Goal: Information Seeking & Learning: Find specific fact

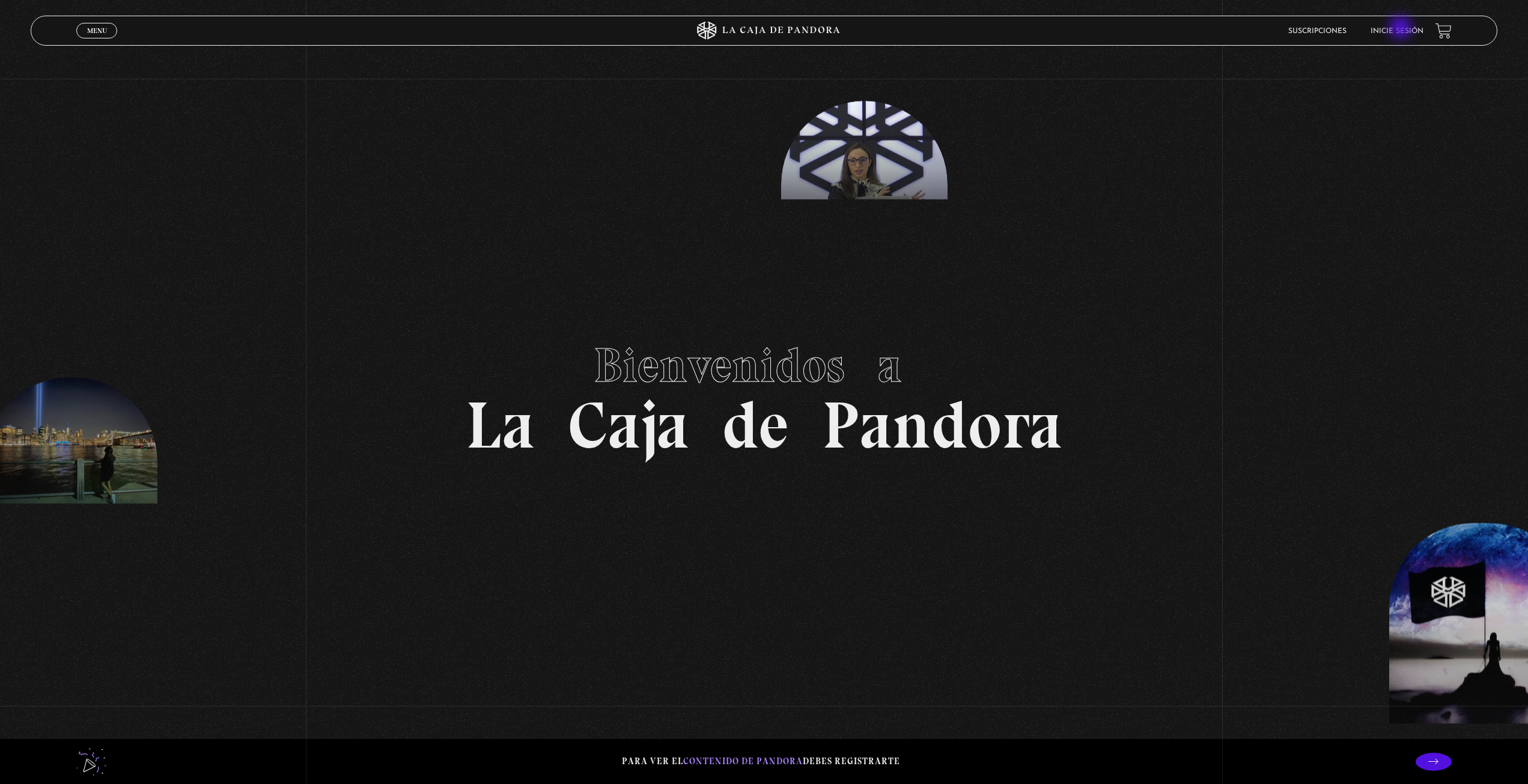
click at [1402, 29] on link "Inicie sesión" at bounding box center [1397, 31] width 53 height 7
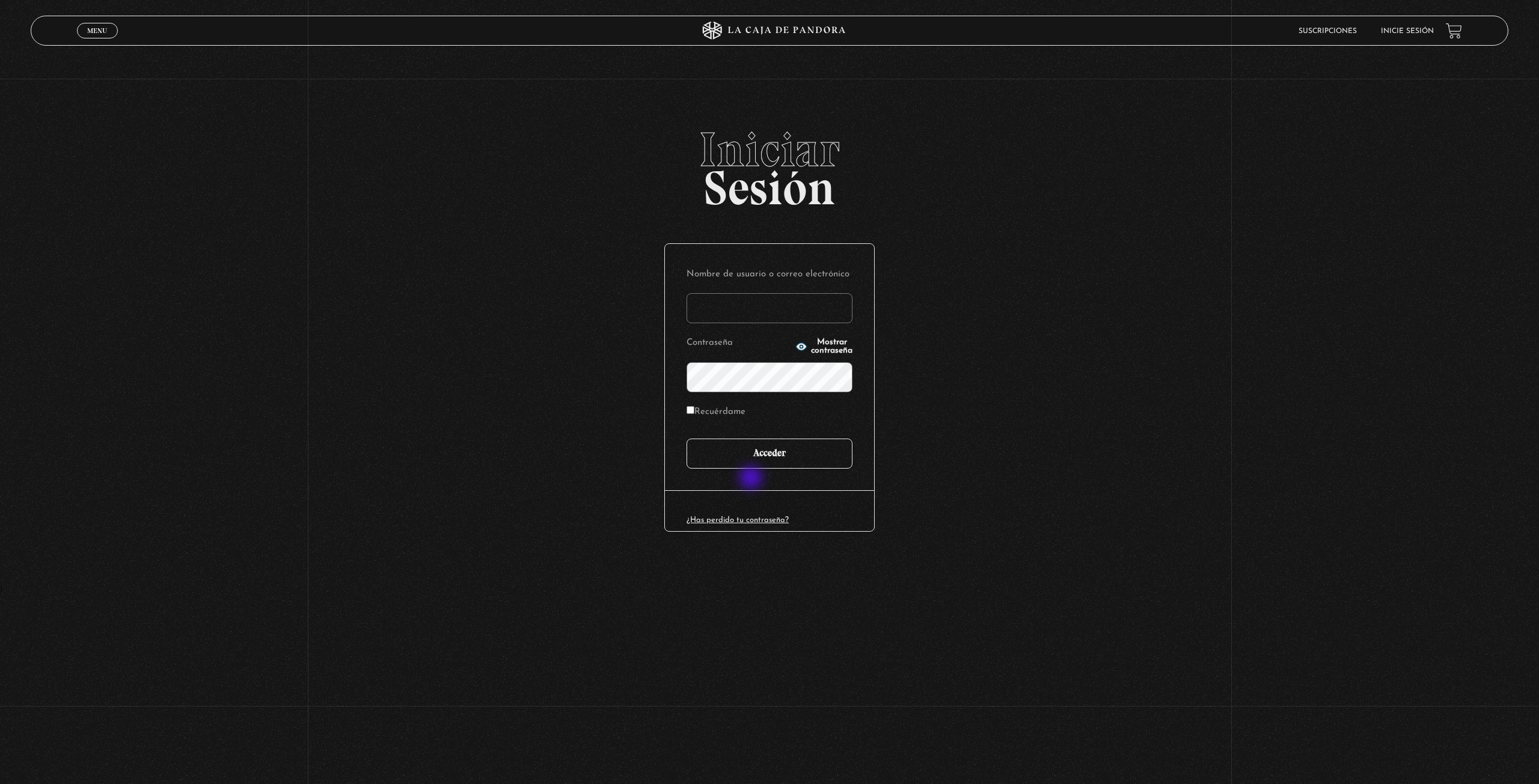
type input "alosolano"
click at [756, 453] on input "Acceder" at bounding box center [770, 454] width 166 height 30
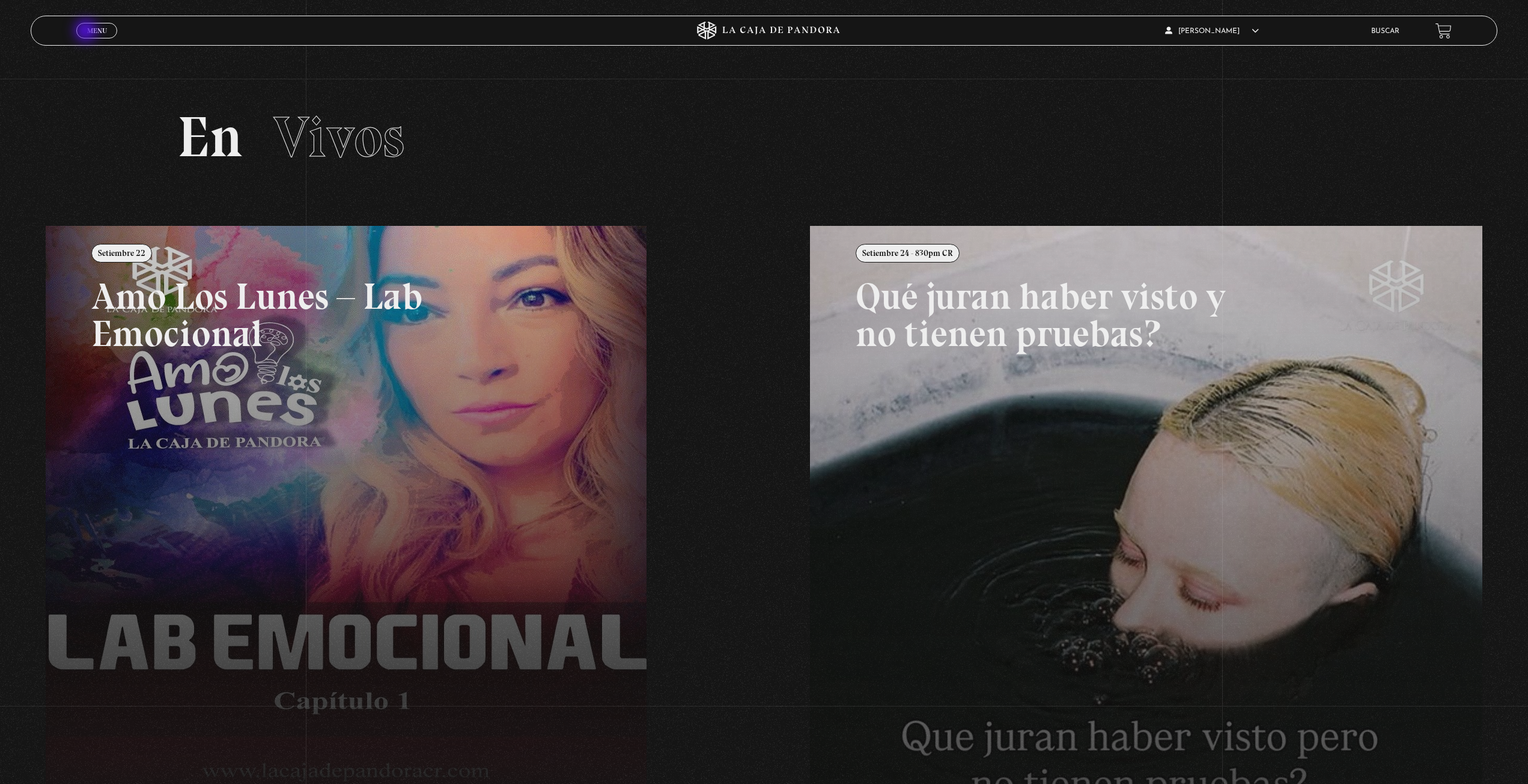
click at [87, 32] on span "Menu" at bounding box center [97, 31] width 20 height 7
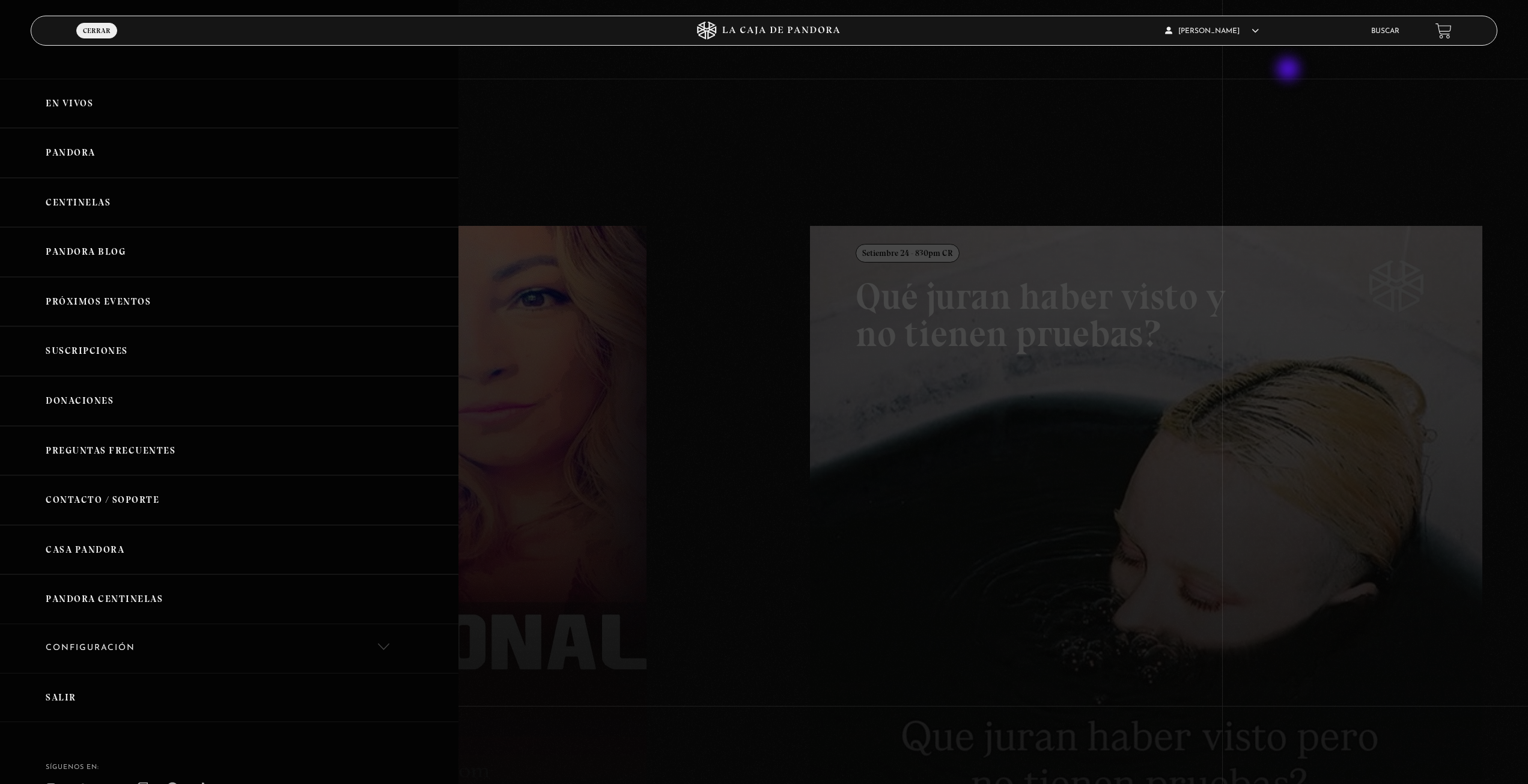
click at [1282, 74] on div at bounding box center [764, 392] width 1528 height 784
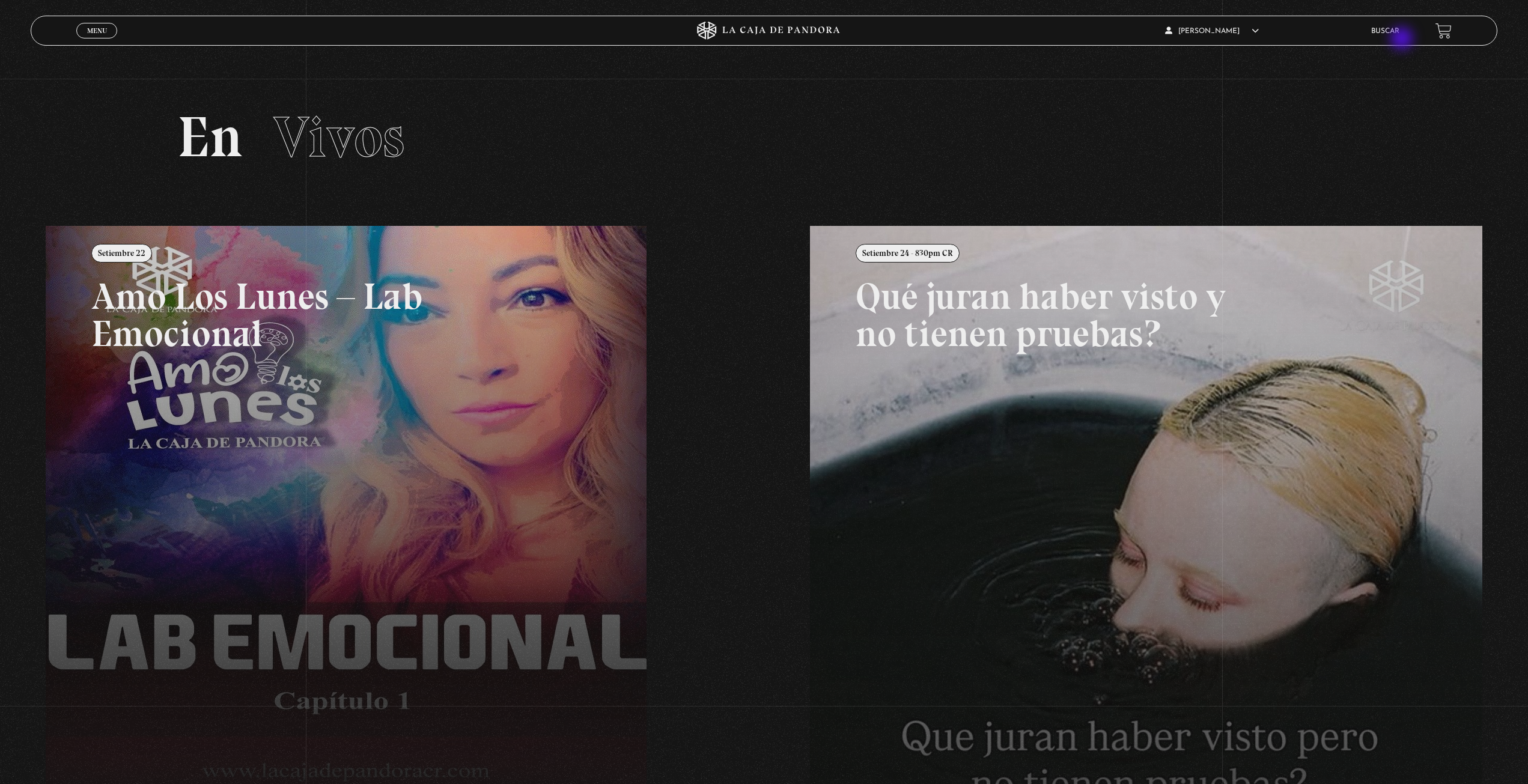
click at [1399, 39] on li "Buscar" at bounding box center [1385, 31] width 28 height 18
click at [1397, 31] on link "Buscar" at bounding box center [1385, 31] width 28 height 7
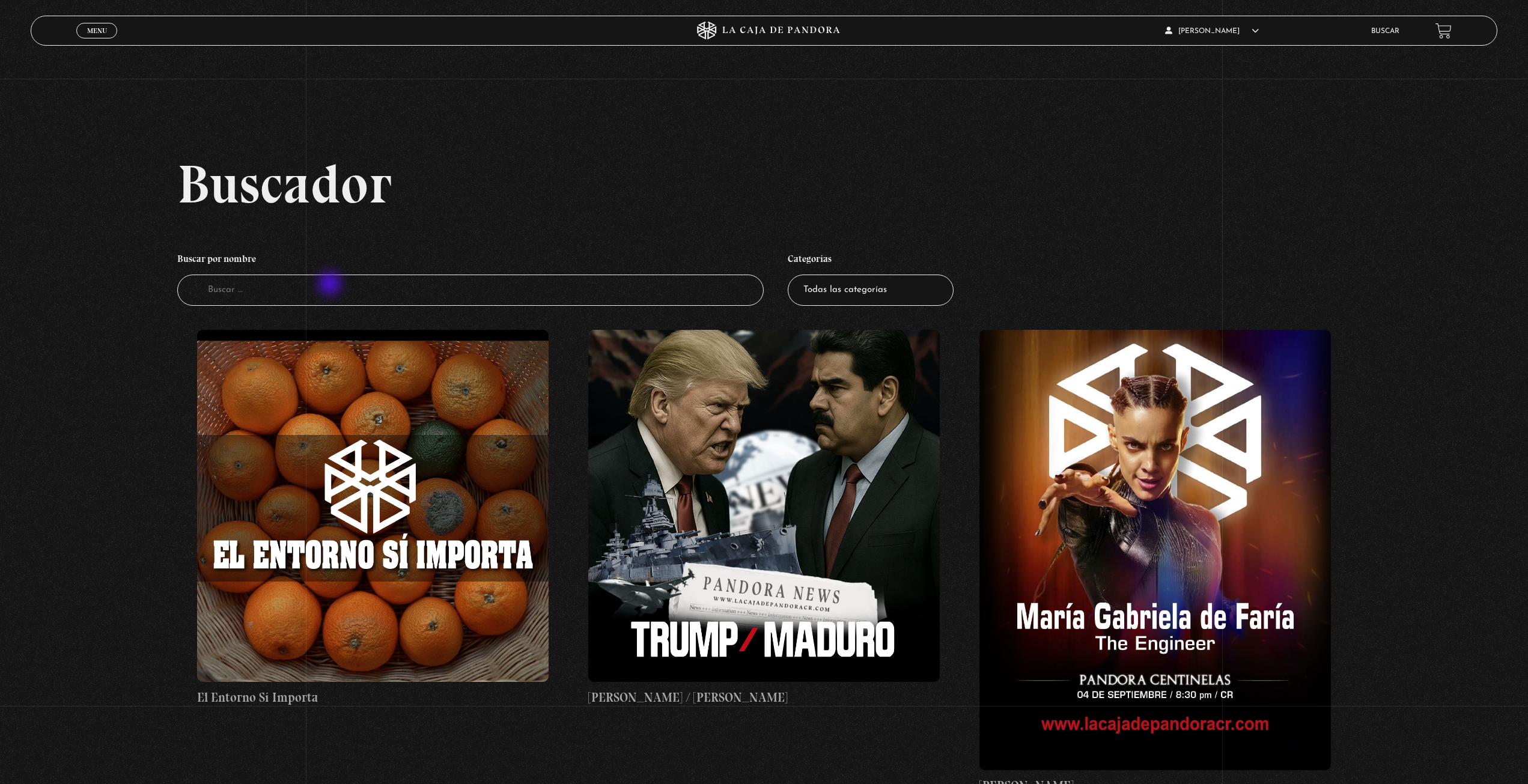
click at [331, 285] on input "Buscador" at bounding box center [471, 290] width 587 height 32
type input "proverbios"
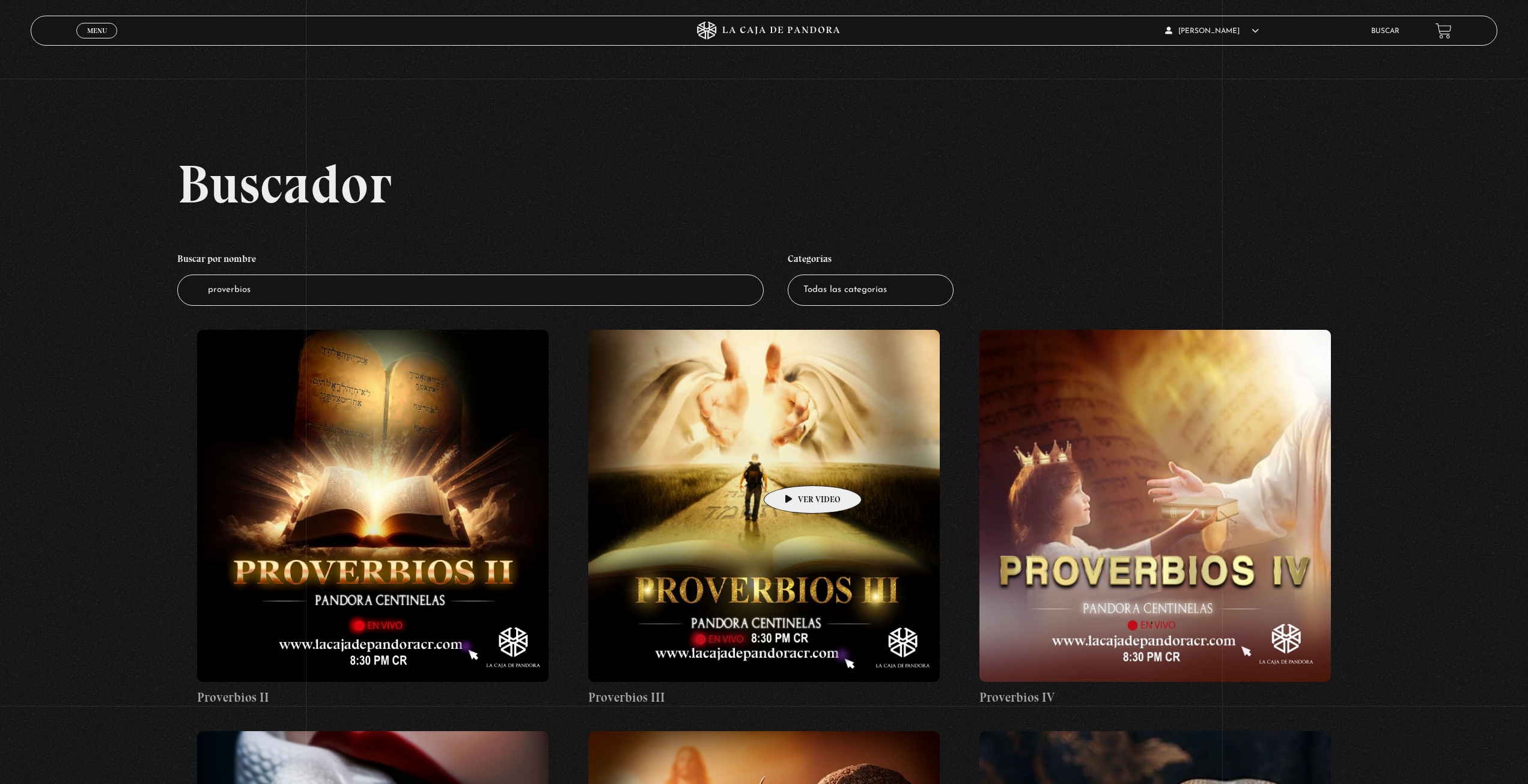
click at [794, 468] on figure at bounding box center [764, 506] width 352 height 352
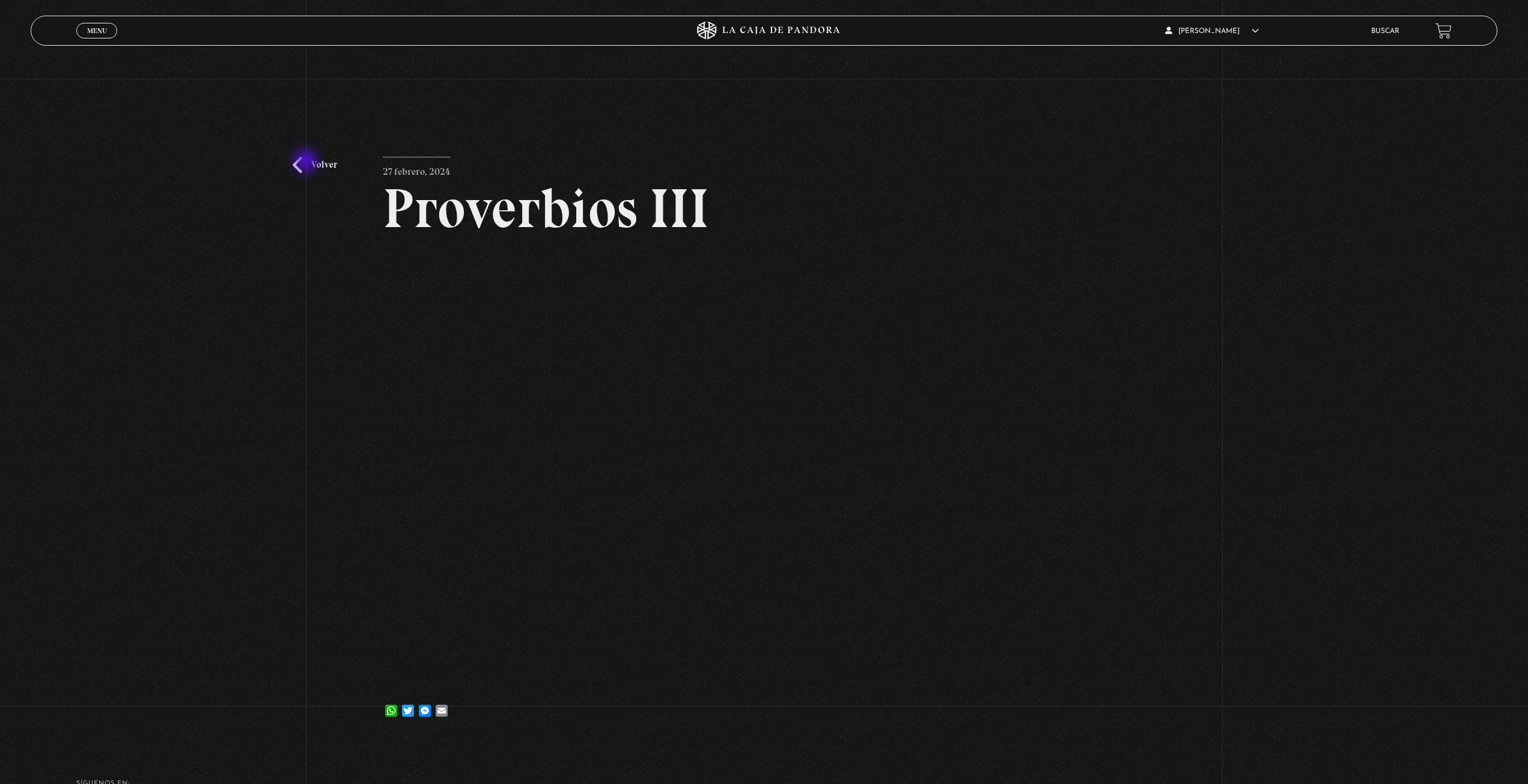
click at [307, 162] on link "Volver" at bounding box center [315, 165] width 44 height 16
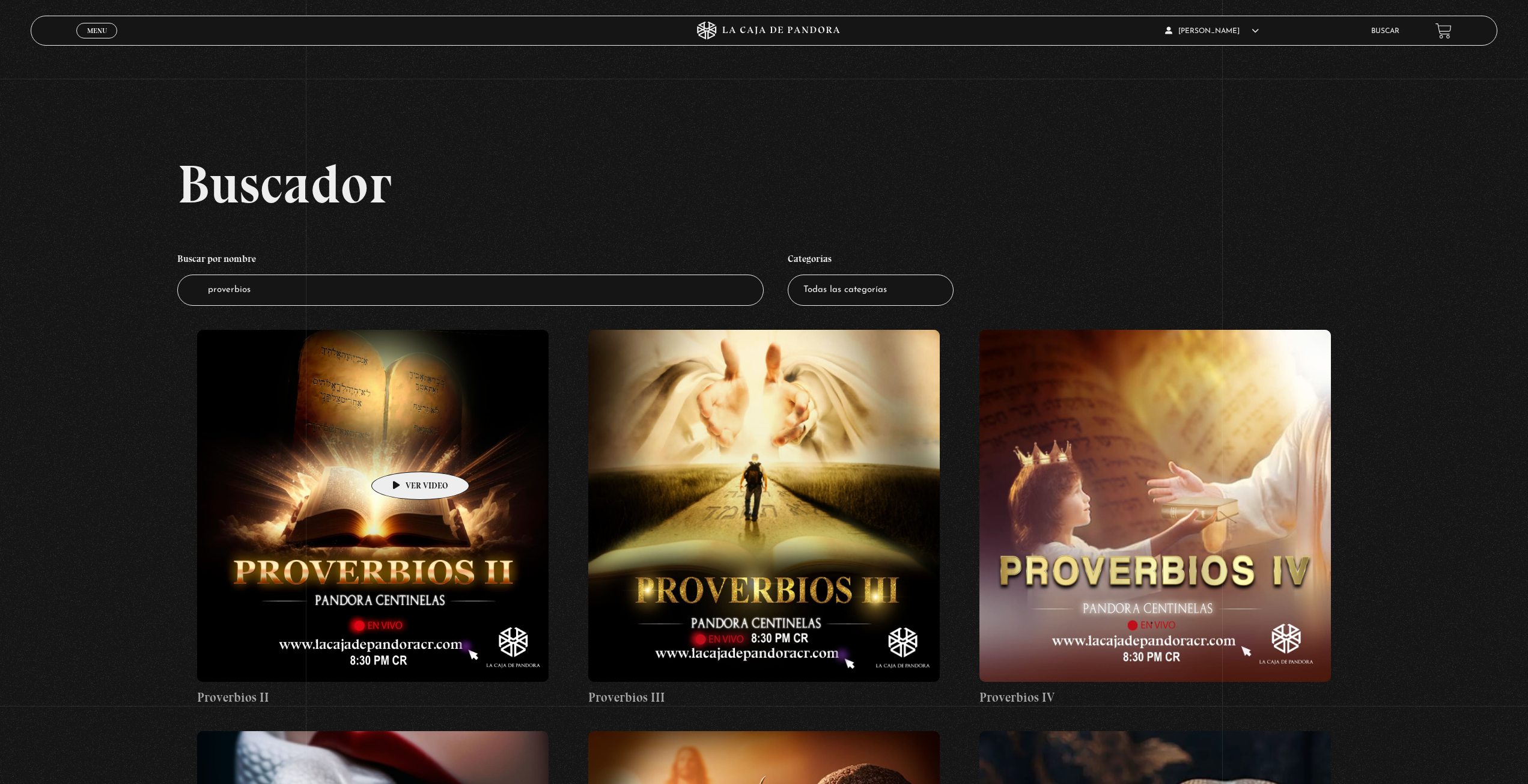
click at [401, 454] on figure at bounding box center [373, 506] width 352 height 352
